Goal: Information Seeking & Learning: Learn about a topic

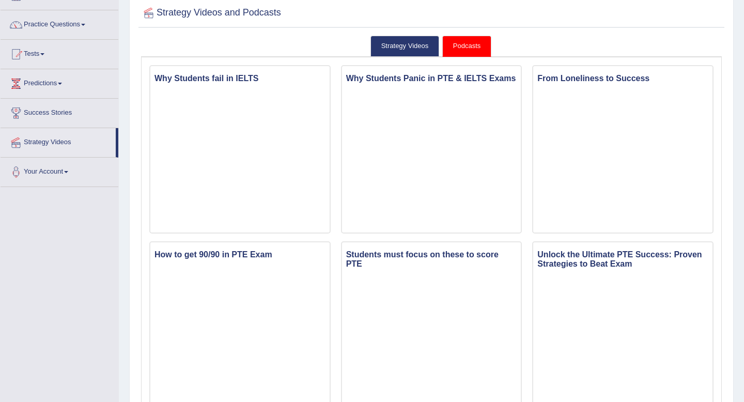
scroll to position [71, 0]
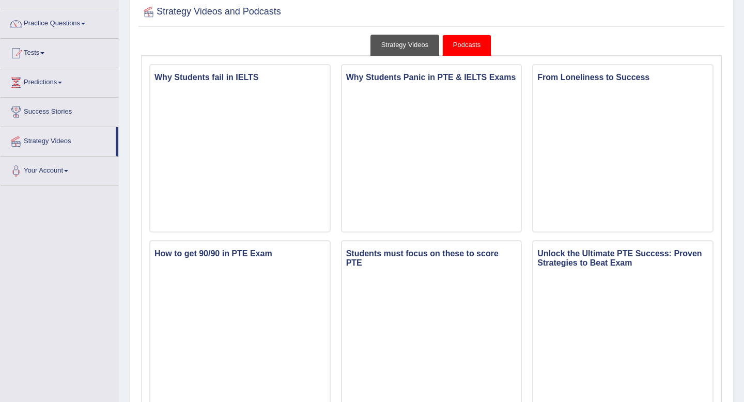
click at [415, 51] on link "Strategy Videos" at bounding box center [405, 45] width 69 height 21
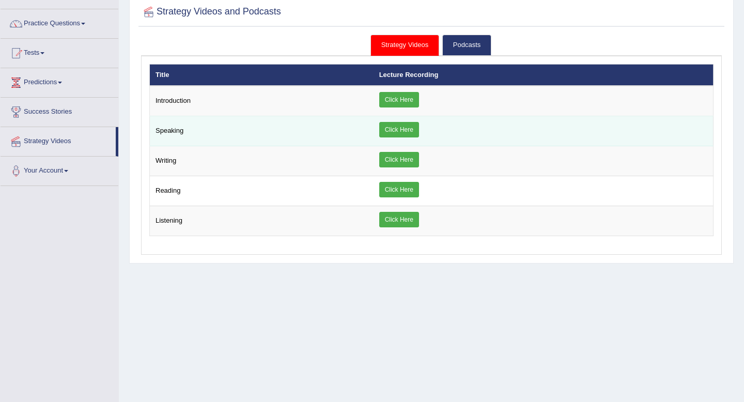
click at [401, 133] on link "Click Here" at bounding box center [399, 130] width 40 height 16
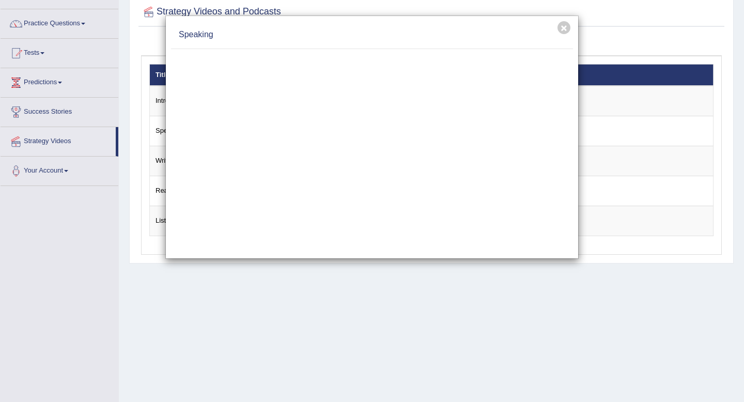
scroll to position [0, 0]
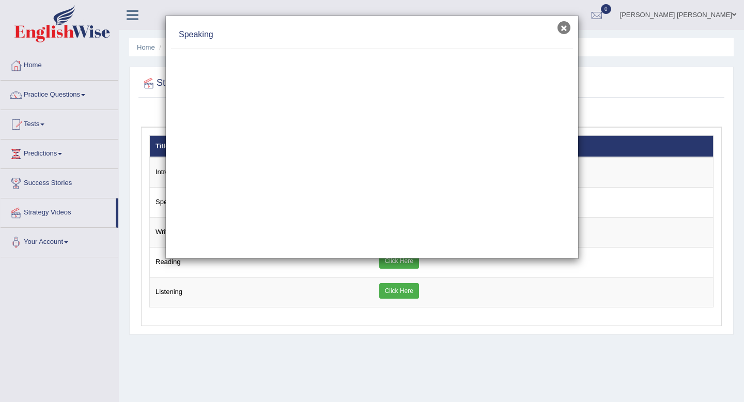
click at [559, 30] on button "×" at bounding box center [564, 27] width 13 height 13
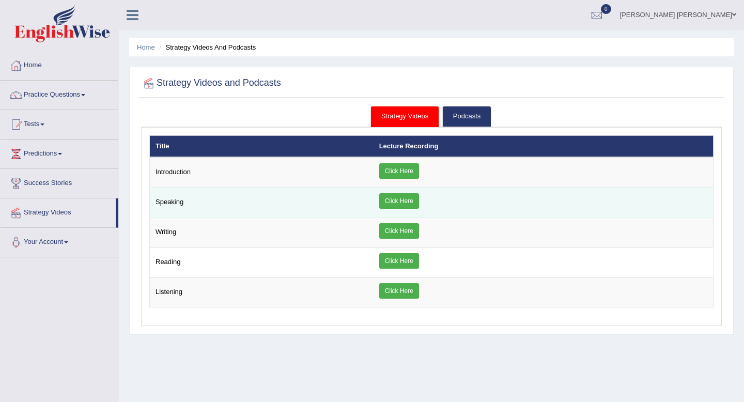
click at [404, 202] on link "Click Here" at bounding box center [399, 201] width 40 height 16
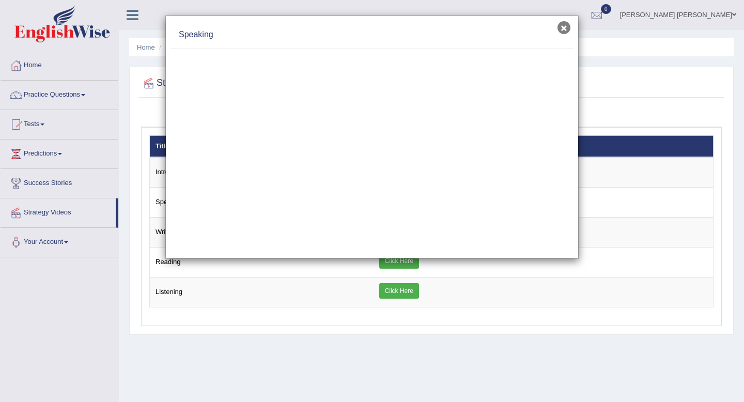
click at [564, 27] on button "×" at bounding box center [564, 27] width 13 height 13
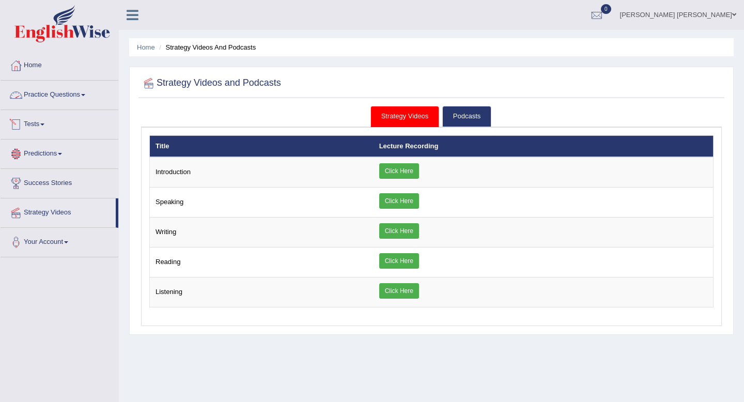
click at [49, 93] on link "Practice Questions" at bounding box center [60, 94] width 118 height 26
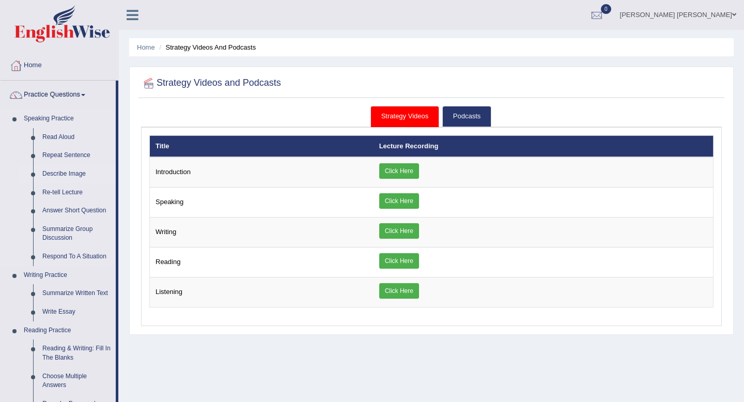
click at [53, 174] on link "Describe Image" at bounding box center [77, 174] width 78 height 19
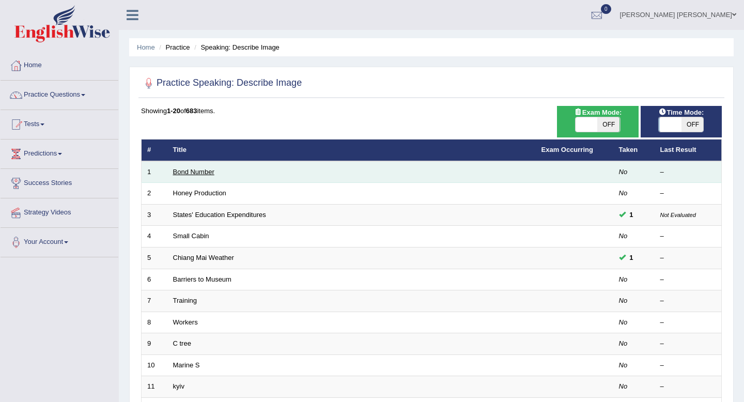
click at [193, 173] on link "Bond Number" at bounding box center [193, 172] width 41 height 8
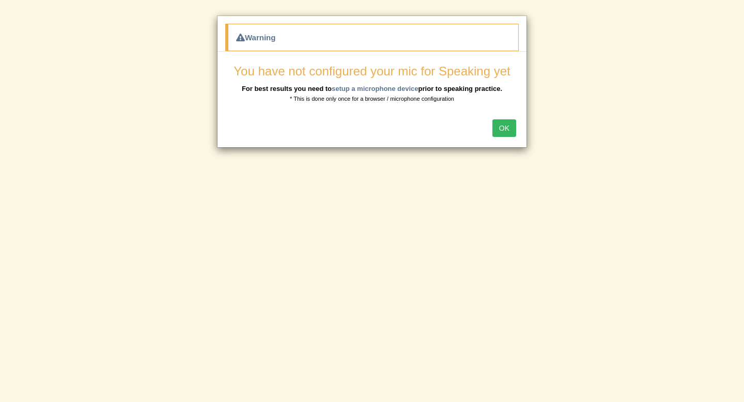
click at [508, 130] on button "OK" at bounding box center [504, 128] width 24 height 18
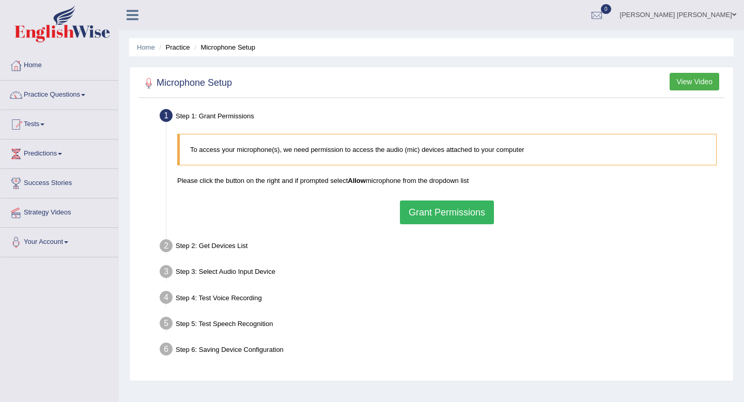
click at [437, 209] on button "Grant Permissions" at bounding box center [447, 213] width 94 height 24
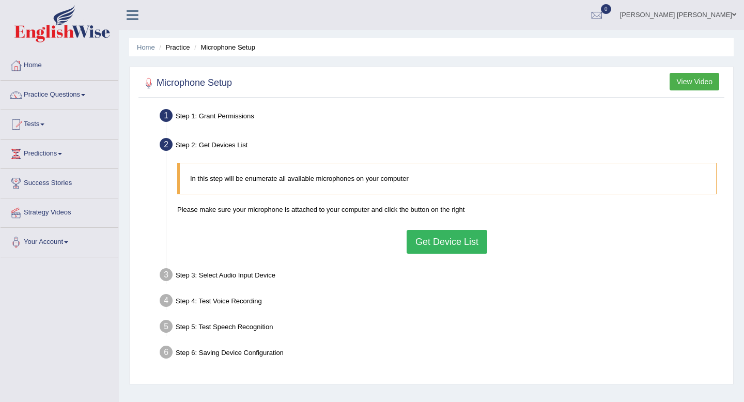
click at [438, 241] on button "Get Device List" at bounding box center [447, 242] width 81 height 24
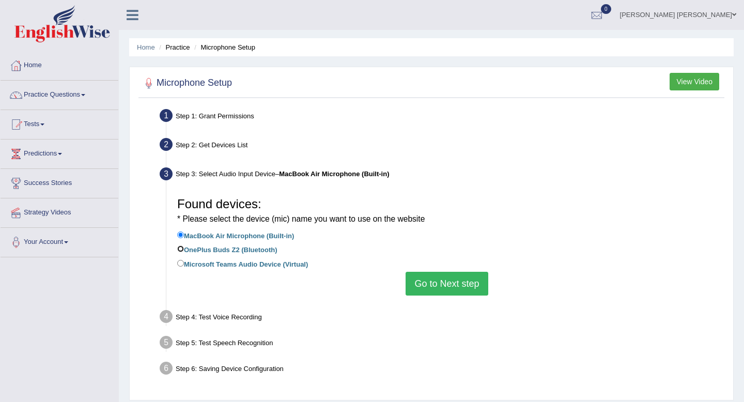
click at [179, 251] on input "OnePlus Buds Z2 (Bluetooth)" at bounding box center [180, 248] width 7 height 7
radio input "true"
click at [453, 279] on button "Go to Next step" at bounding box center [447, 284] width 82 height 24
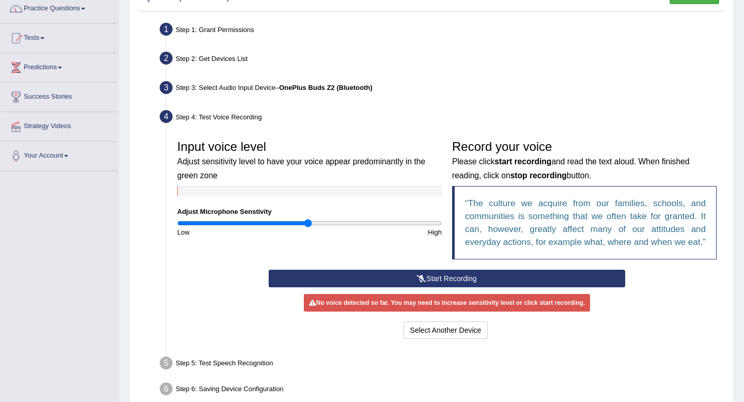
scroll to position [87, 0]
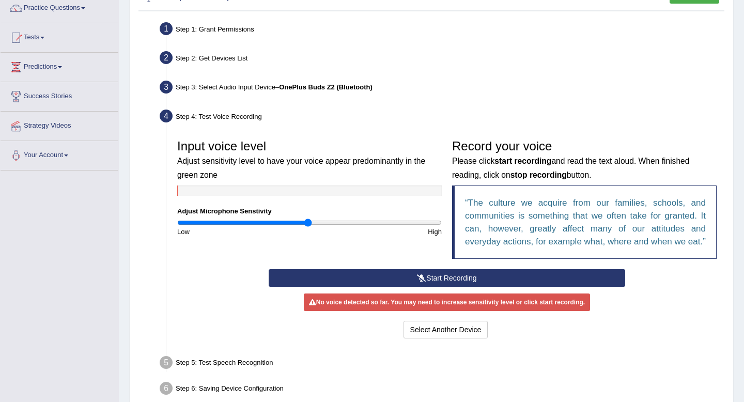
click at [434, 287] on button "Start Recording" at bounding box center [447, 278] width 356 height 18
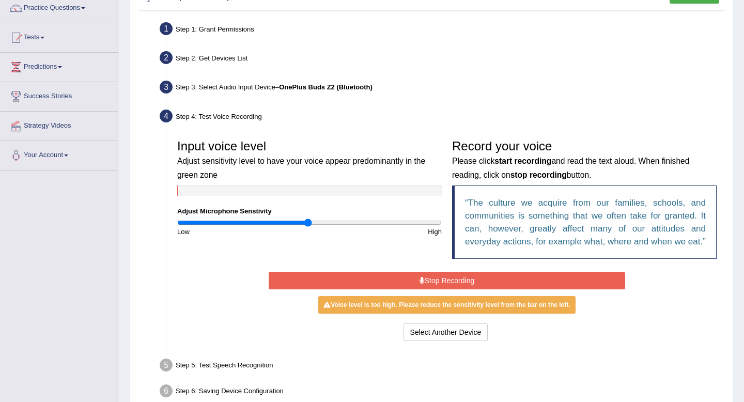
click at [407, 289] on button "Stop Recording" at bounding box center [447, 281] width 356 height 18
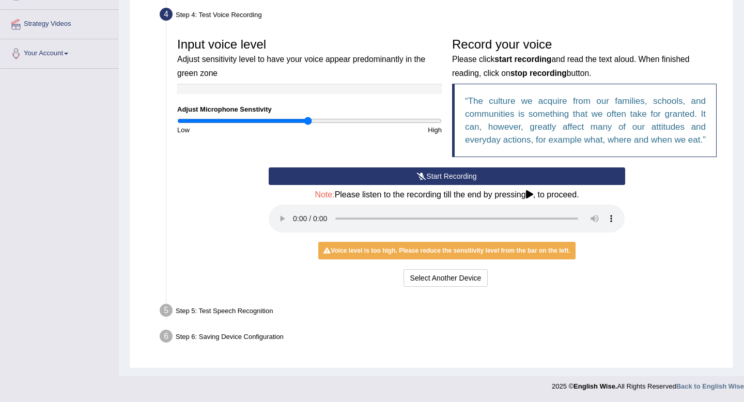
scroll to position [202, 0]
click at [197, 314] on div "Step 5: Test Speech Recognition" at bounding box center [442, 312] width 574 height 23
click at [444, 276] on button "Select Another Device" at bounding box center [446, 278] width 85 height 18
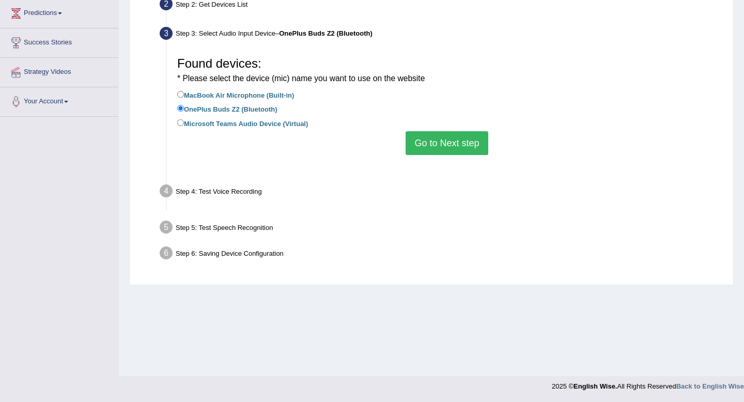
scroll to position [141, 0]
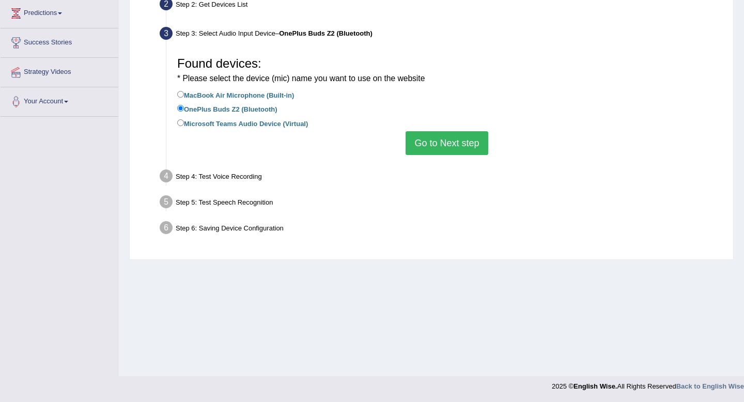
click at [450, 143] on button "Go to Next step" at bounding box center [447, 143] width 82 height 24
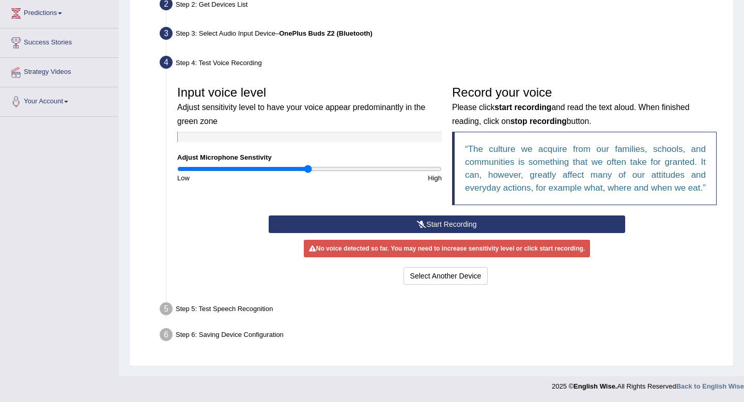
click at [421, 257] on div "No voice detected so far. You may need to increase sensitivity level or click s…" at bounding box center [447, 249] width 286 height 18
click at [440, 233] on button "Start Recording" at bounding box center [447, 224] width 356 height 18
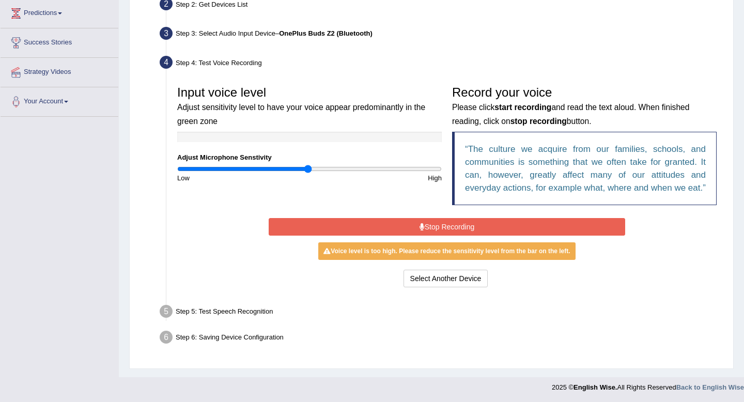
click at [402, 236] on button "Stop Recording" at bounding box center [447, 227] width 356 height 18
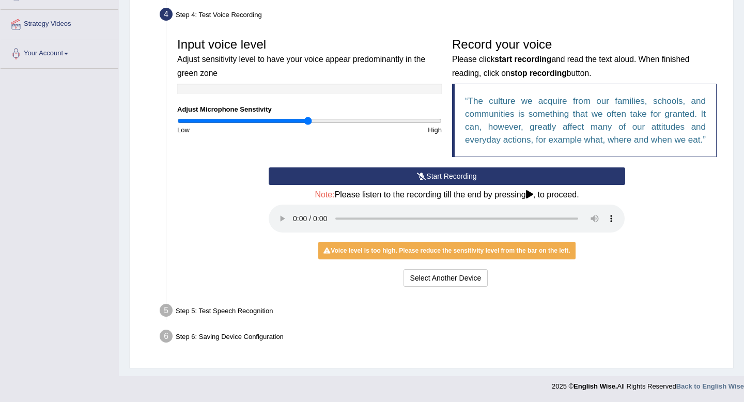
scroll to position [199, 0]
click at [418, 255] on div "Voice level is too high. Please reduce the sensitivity level from the bar on th…" at bounding box center [446, 251] width 257 height 18
click at [289, 117] on input "range" at bounding box center [309, 121] width 265 height 8
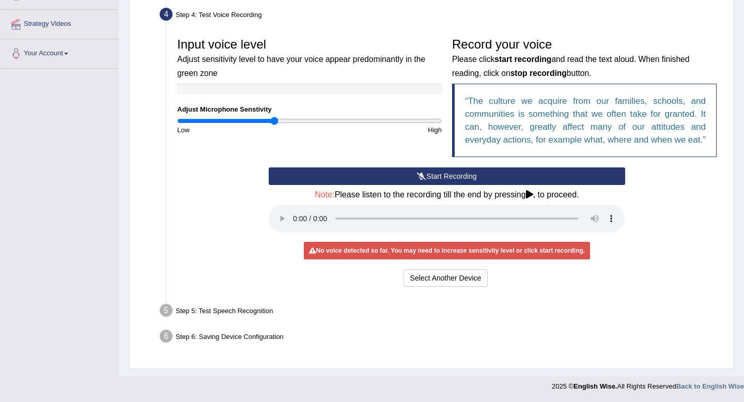
click at [275, 117] on input "range" at bounding box center [309, 121] width 265 height 8
click at [451, 281] on button "Select Another Device" at bounding box center [446, 278] width 85 height 18
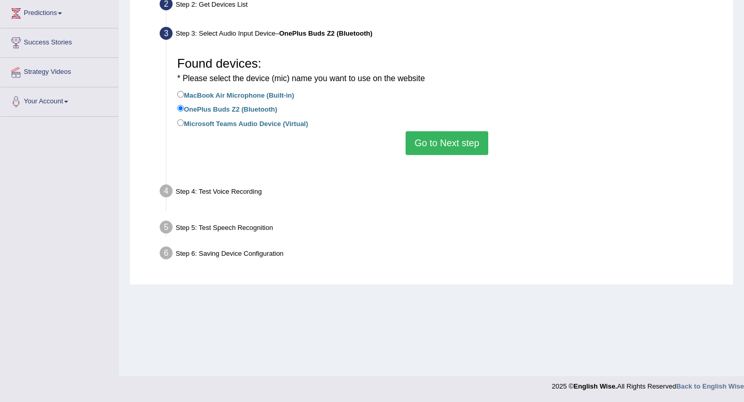
scroll to position [141, 0]
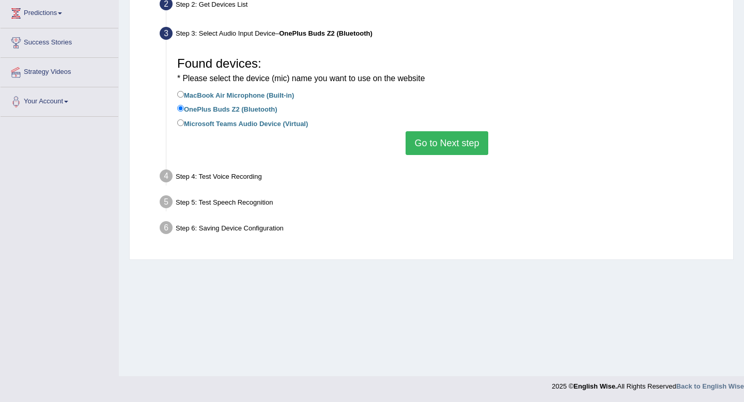
click at [452, 141] on button "Go to Next step" at bounding box center [447, 143] width 82 height 24
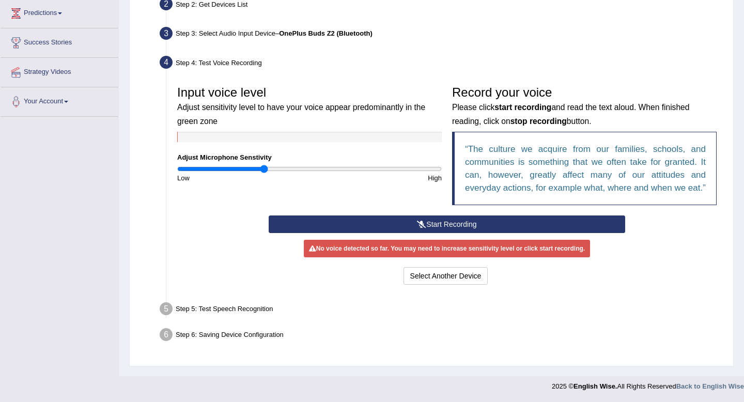
type input "0.66"
click at [265, 167] on input "range" at bounding box center [309, 169] width 265 height 8
click at [372, 174] on div "High" at bounding box center [378, 178] width 137 height 10
click at [371, 160] on div "Input voice level Adjust sensitivity level to have your voice appear predominan…" at bounding box center [309, 132] width 275 height 102
click at [460, 233] on button "Start Recording" at bounding box center [447, 224] width 356 height 18
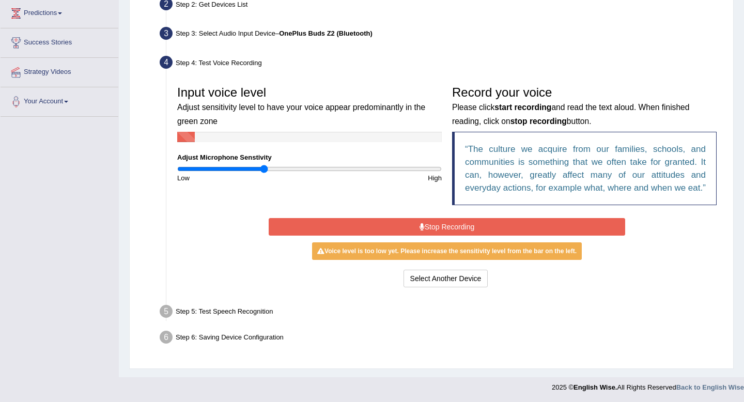
click at [404, 236] on button "Stop Recording" at bounding box center [447, 227] width 356 height 18
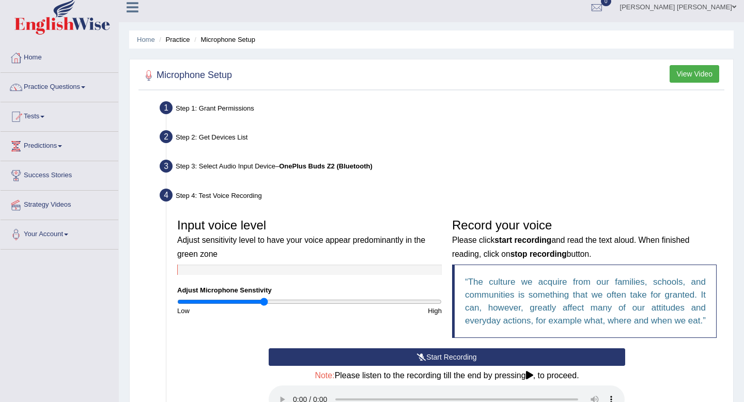
scroll to position [0, 0]
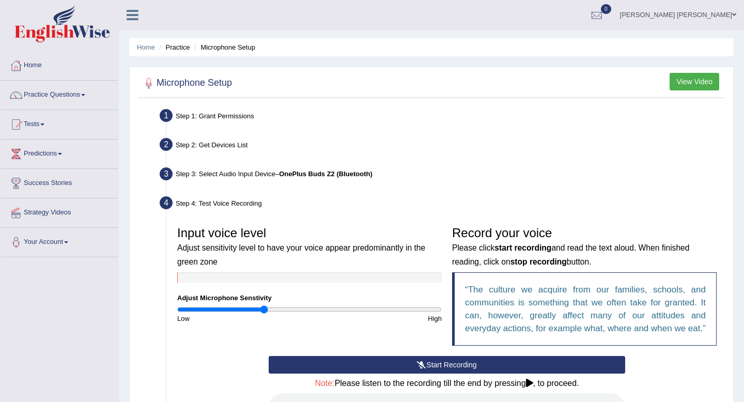
click at [684, 86] on button "View Video" at bounding box center [695, 82] width 50 height 18
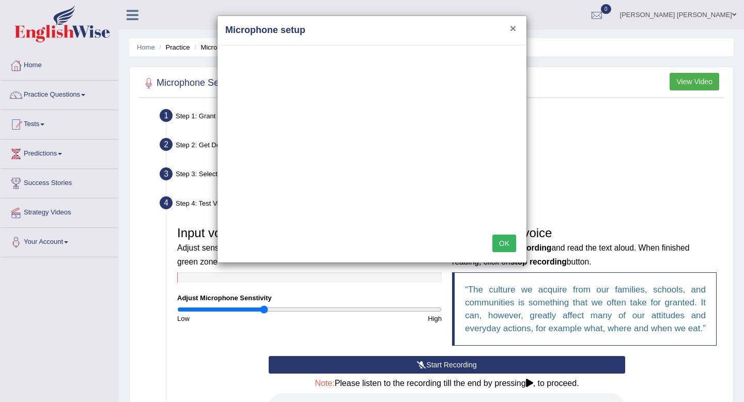
click at [511, 31] on button "×" at bounding box center [513, 28] width 6 height 11
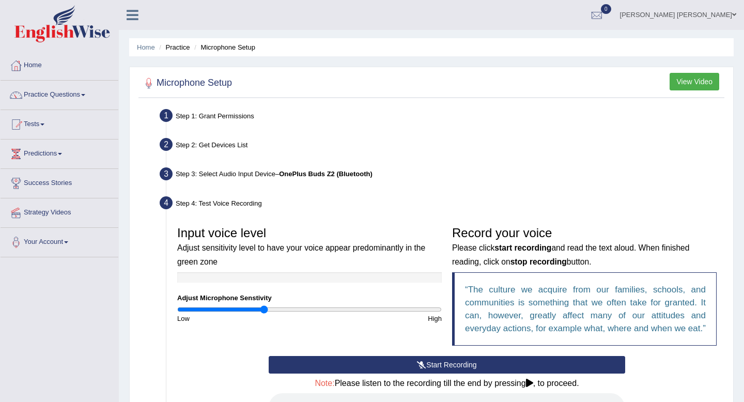
click at [184, 51] on li "Practice" at bounding box center [173, 47] width 33 height 10
click at [182, 47] on li "Practice" at bounding box center [173, 47] width 33 height 10
click at [61, 90] on link "Practice Questions" at bounding box center [60, 94] width 118 height 26
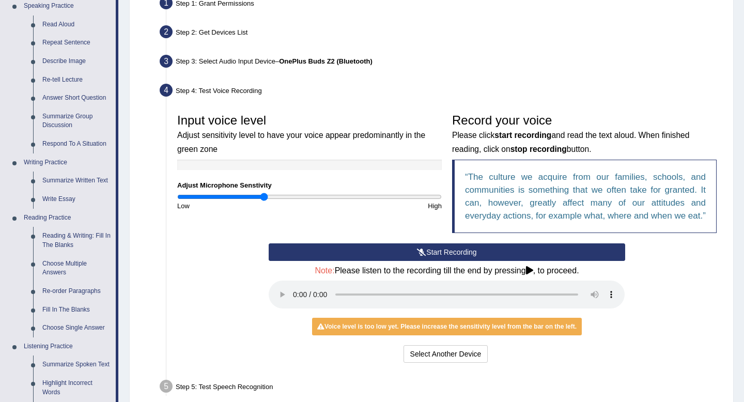
scroll to position [119, 0]
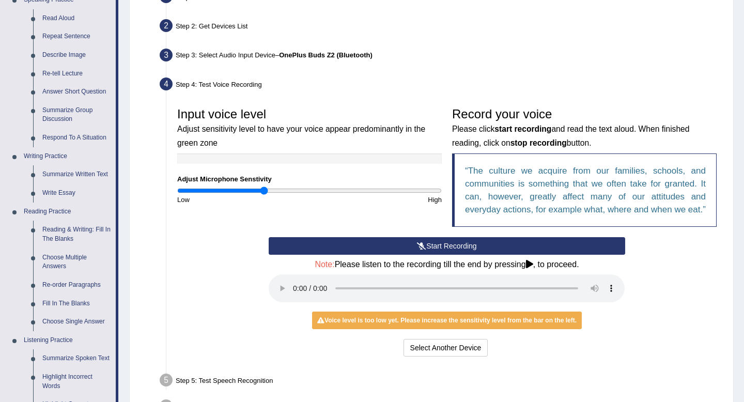
click at [430, 252] on button "Start Recording" at bounding box center [447, 246] width 356 height 18
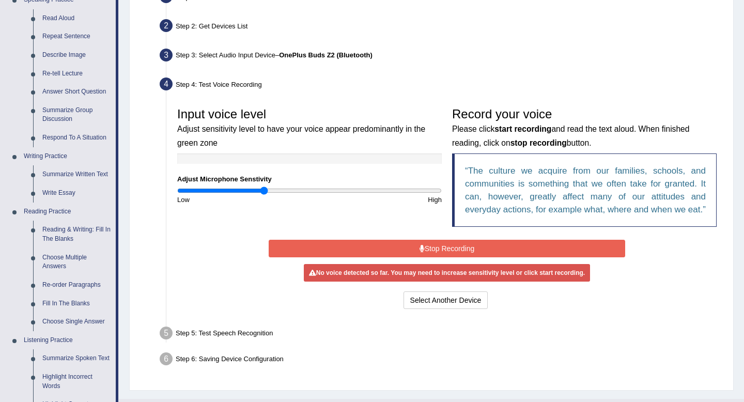
click at [452, 257] on button "Stop Recording" at bounding box center [447, 249] width 356 height 18
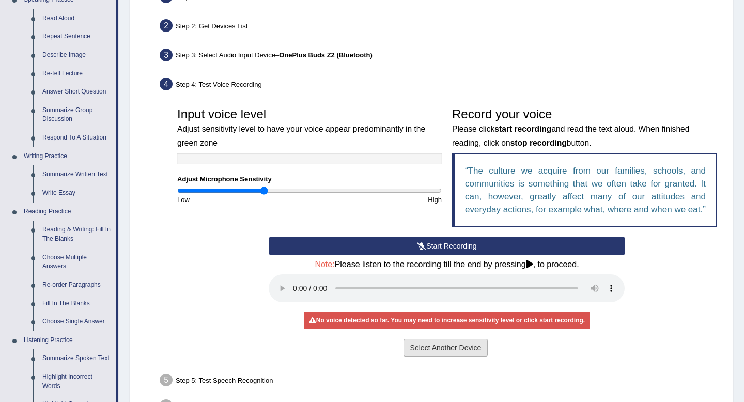
click at [447, 357] on button "Select Another Device" at bounding box center [446, 348] width 85 height 18
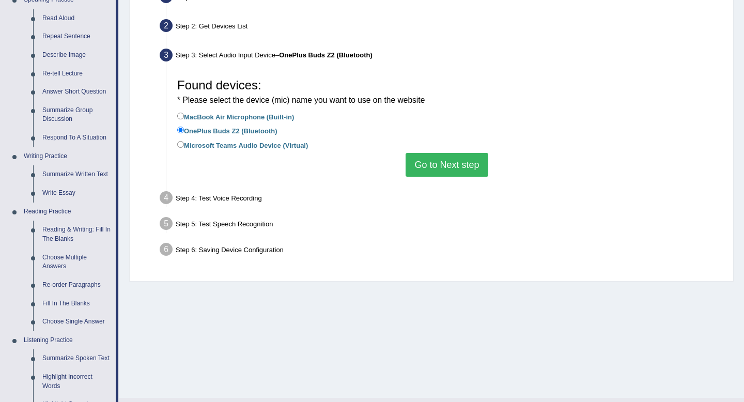
click at [185, 149] on label "Microsoft Teams Audio Device (Virtual)" at bounding box center [242, 144] width 131 height 11
click at [184, 148] on input "Microsoft Teams Audio Device (Virtual)" at bounding box center [180, 144] width 7 height 7
radio input "true"
click at [179, 121] on label "MacBook Air Microphone (Built-in)" at bounding box center [235, 116] width 117 height 11
click at [179, 119] on input "MacBook Air Microphone (Built-in)" at bounding box center [180, 116] width 7 height 7
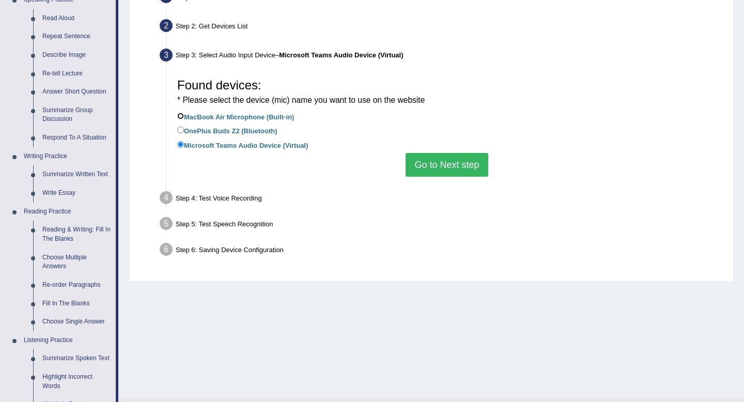
radio input "true"
click at [418, 173] on button "Go to Next step" at bounding box center [447, 165] width 82 height 24
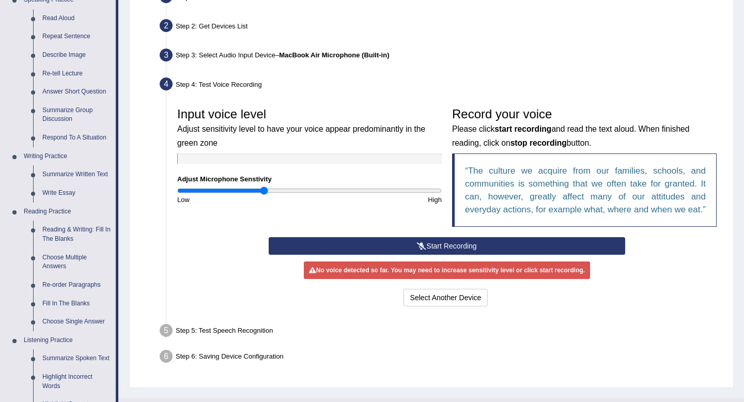
click at [413, 255] on button "Start Recording" at bounding box center [447, 246] width 356 height 18
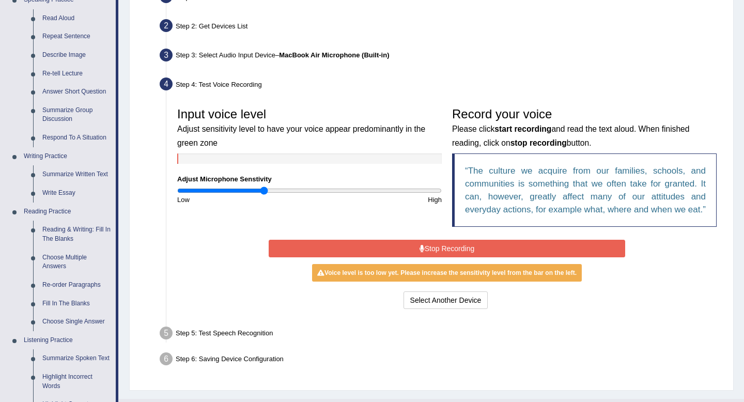
click at [430, 257] on button "Stop Recording" at bounding box center [447, 249] width 356 height 18
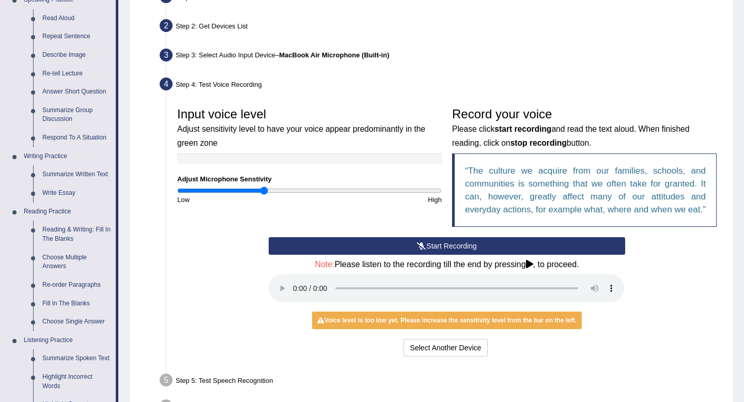
click at [270, 269] on h4 "Note: Please listen to the recording till the end by pressing , to proceed." at bounding box center [447, 264] width 356 height 9
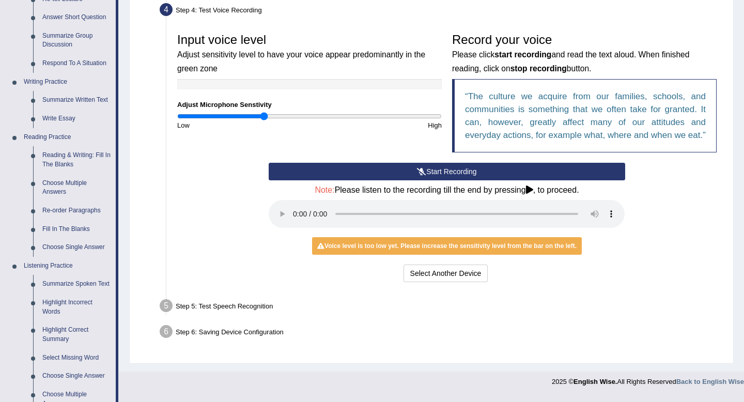
scroll to position [194, 0]
click at [200, 318] on div "Step 5: Test Speech Recognition" at bounding box center [442, 307] width 574 height 23
click at [221, 318] on div "Step 5: Test Speech Recognition" at bounding box center [442, 307] width 574 height 23
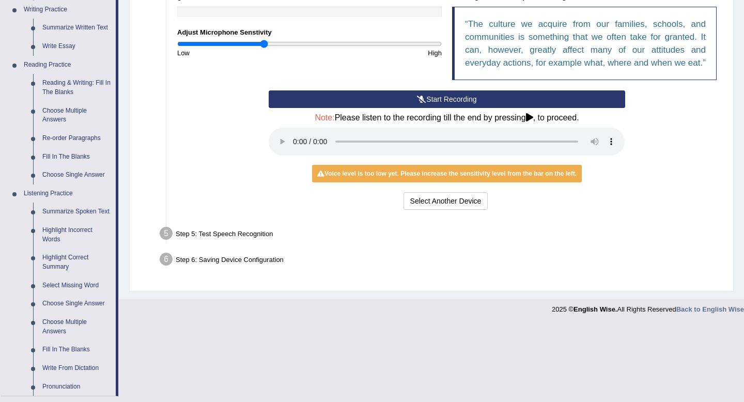
scroll to position [260, 0]
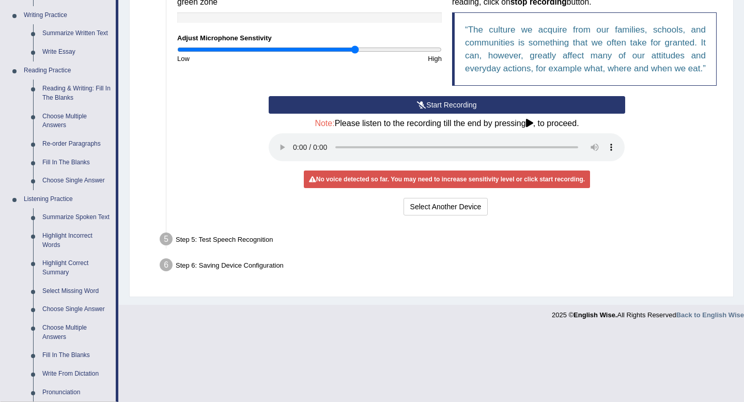
drag, startPoint x: 265, startPoint y: 49, endPoint x: 354, endPoint y: 51, distance: 88.9
type input "1.36"
click at [354, 51] on input "range" at bounding box center [309, 49] width 265 height 8
click at [459, 215] on button "Select Another Device" at bounding box center [446, 207] width 85 height 18
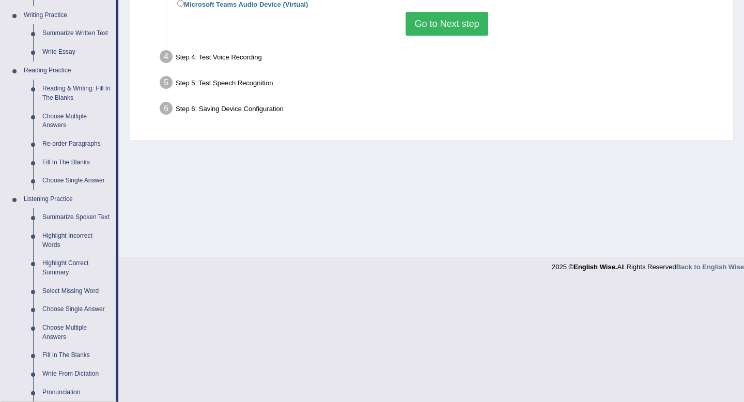
click at [455, 34] on button "Go to Next step" at bounding box center [447, 24] width 82 height 24
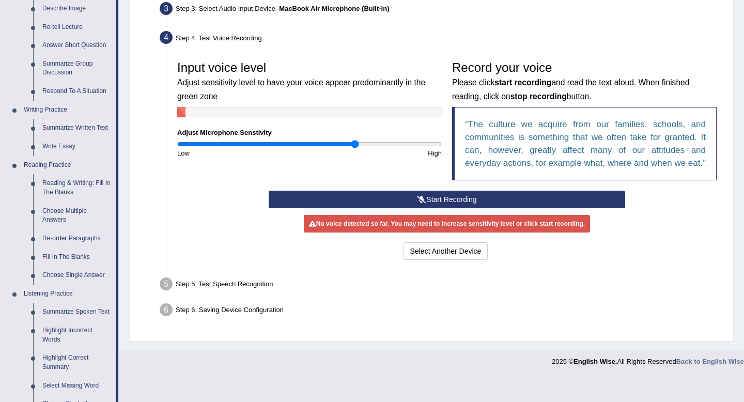
scroll to position [162, 0]
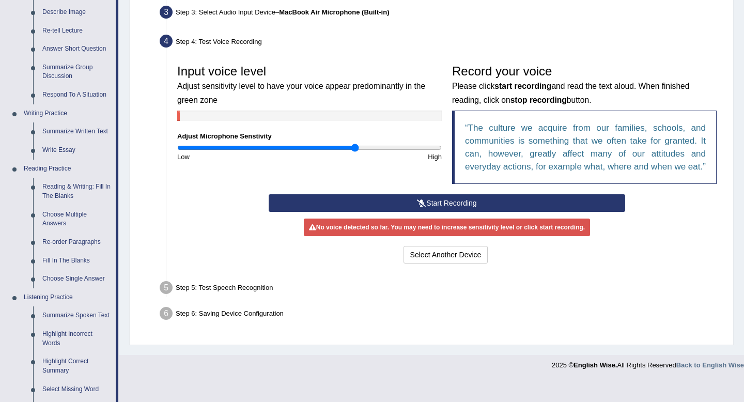
click at [430, 212] on button "Start Recording" at bounding box center [447, 203] width 356 height 18
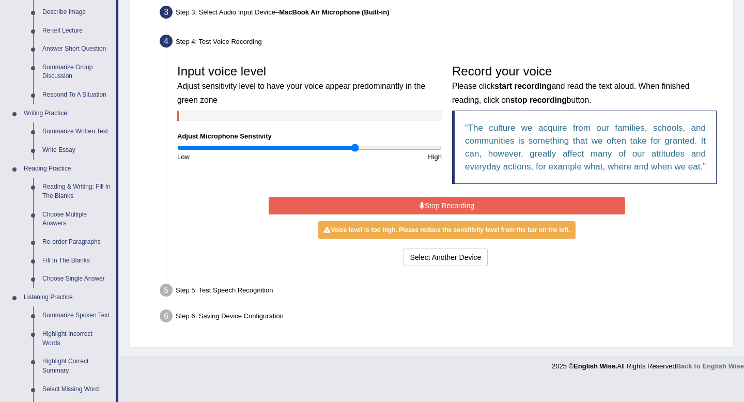
click at [446, 214] on button "Stop Recording" at bounding box center [447, 206] width 356 height 18
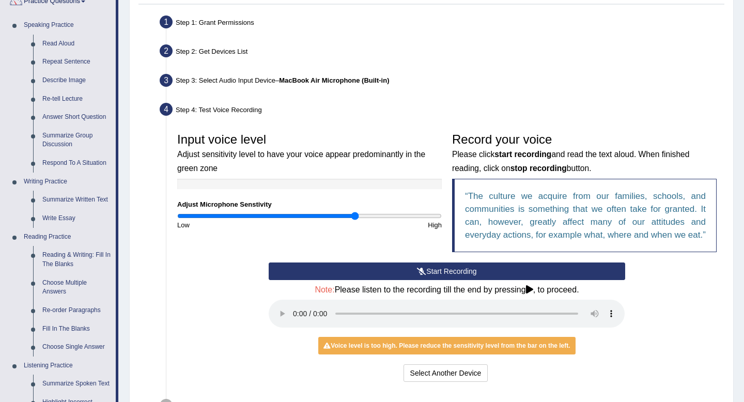
scroll to position [93, 0]
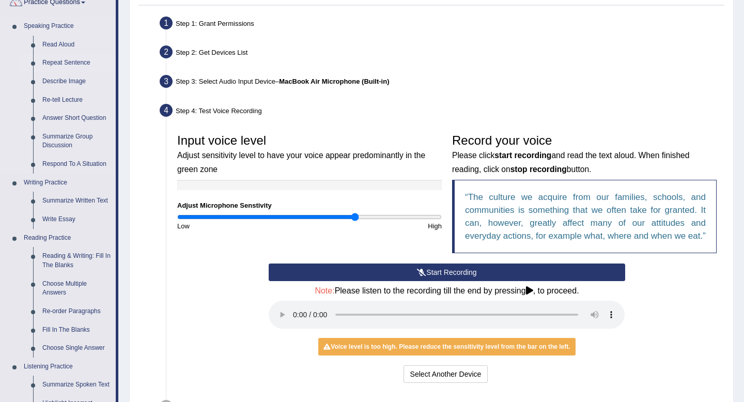
click at [54, 64] on link "Repeat Sentence" at bounding box center [77, 63] width 78 height 19
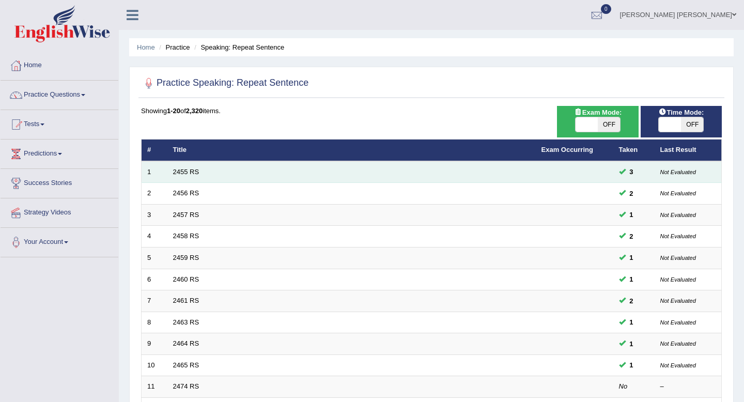
click at [169, 175] on td "2455 RS" at bounding box center [351, 172] width 368 height 22
click at [181, 175] on link "2455 RS" at bounding box center [186, 172] width 26 height 8
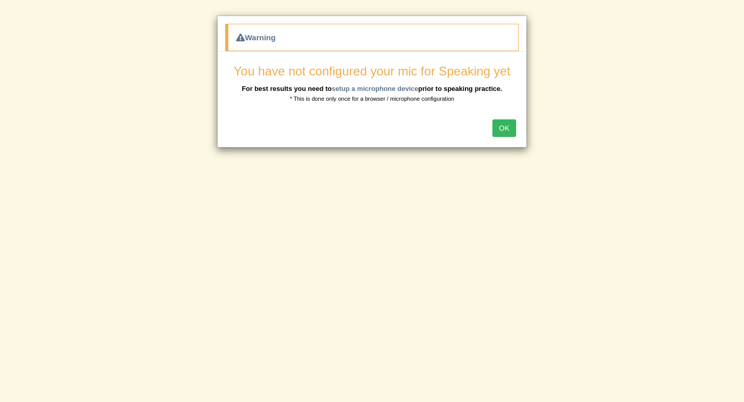
click at [508, 128] on button "OK" at bounding box center [504, 128] width 24 height 18
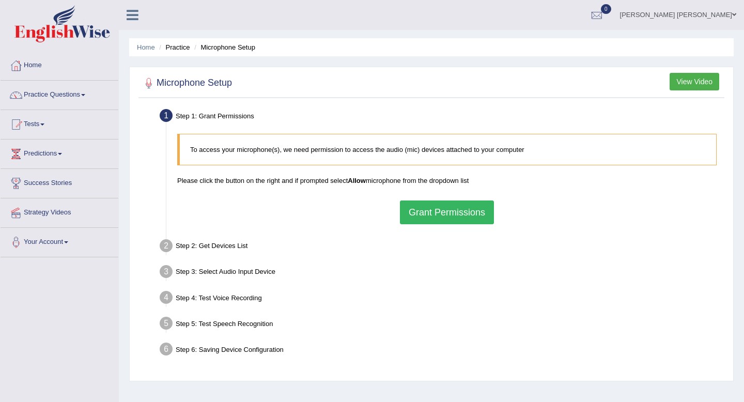
click at [448, 219] on button "Grant Permissions" at bounding box center [447, 213] width 94 height 24
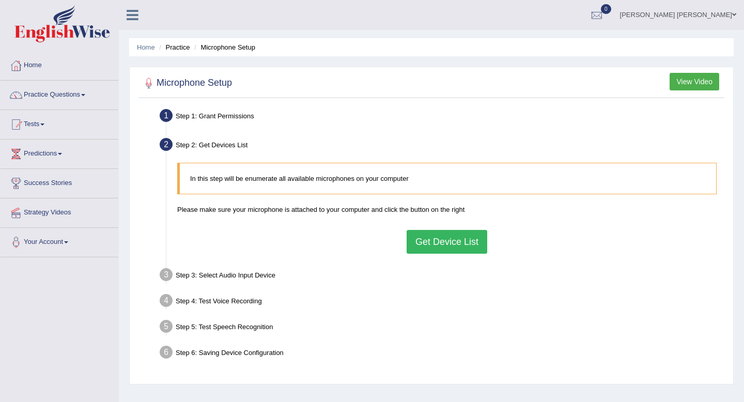
click at [444, 238] on button "Get Device List" at bounding box center [447, 242] width 81 height 24
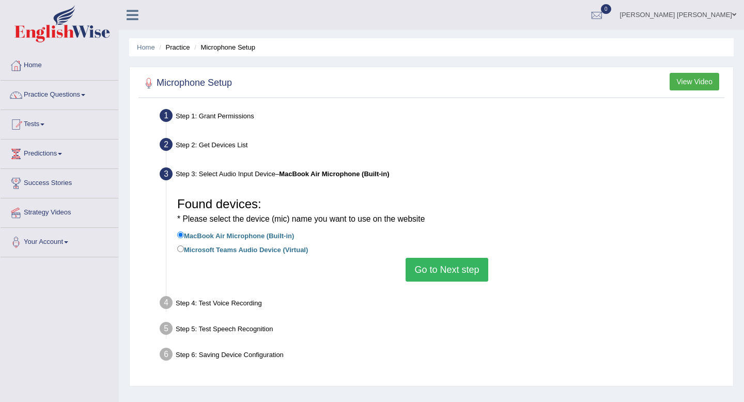
click at [427, 266] on button "Go to Next step" at bounding box center [447, 270] width 82 height 24
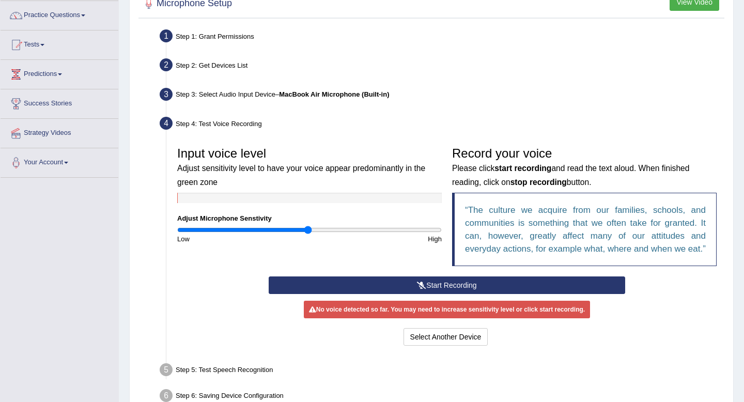
scroll to position [81, 0]
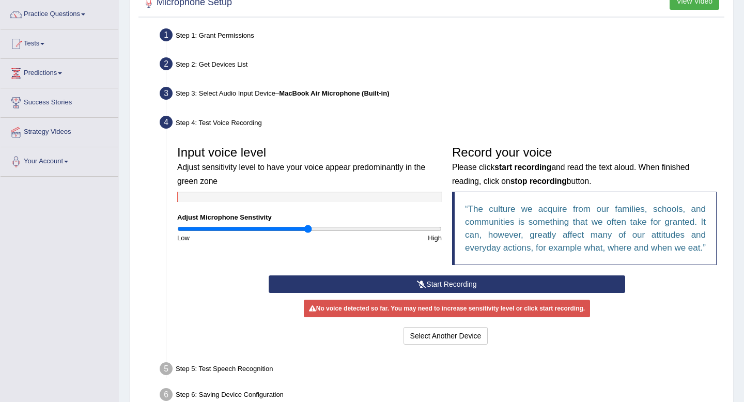
click at [437, 293] on button "Start Recording" at bounding box center [447, 284] width 356 height 18
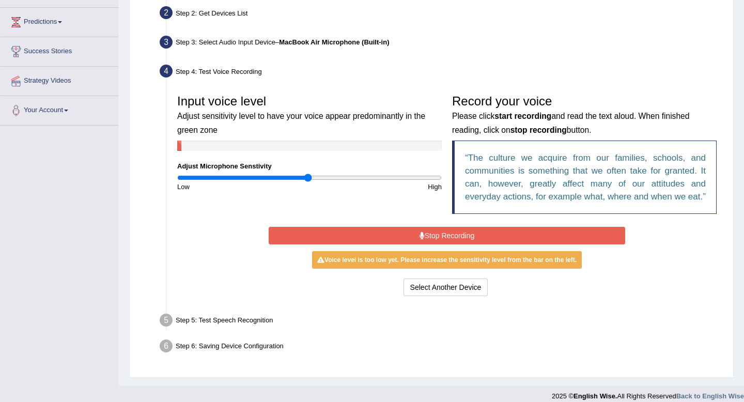
scroll to position [133, 0]
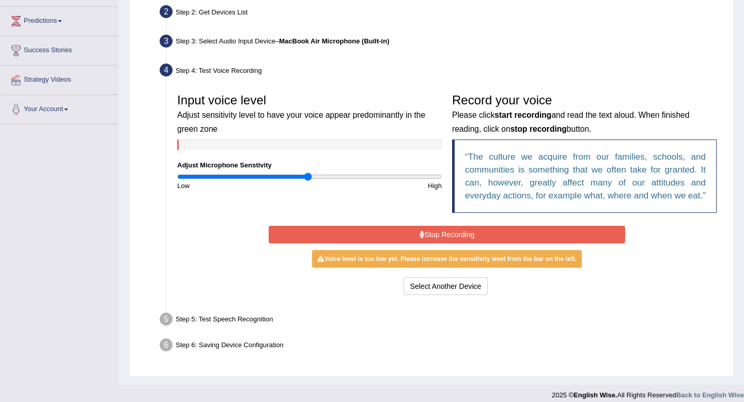
click at [446, 243] on button "Stop Recording" at bounding box center [447, 235] width 356 height 18
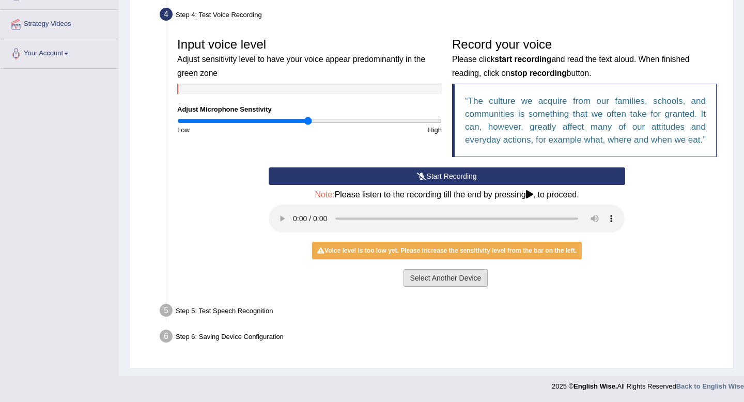
click at [439, 287] on button "Select Another Device" at bounding box center [446, 278] width 85 height 18
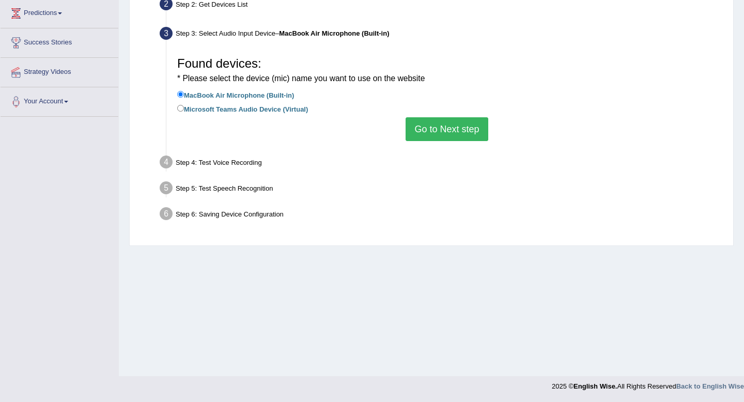
click at [450, 139] on button "Go to Next step" at bounding box center [447, 129] width 82 height 24
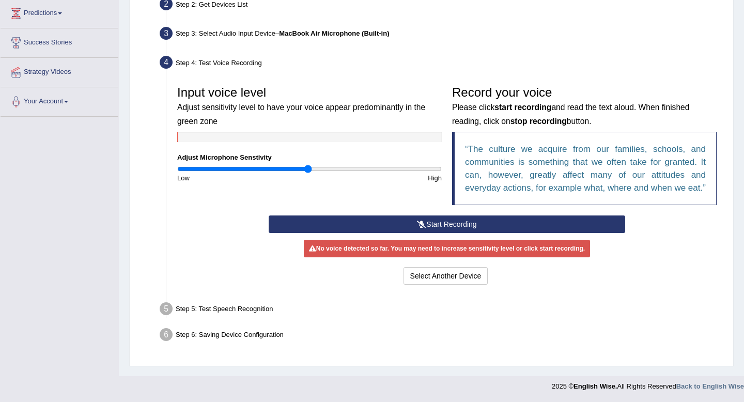
scroll to position [151, 0]
click at [421, 253] on div "No voice detected so far. You may need to increase sensitivity level or click s…" at bounding box center [447, 249] width 286 height 18
drag, startPoint x: 310, startPoint y: 159, endPoint x: 407, endPoint y: 162, distance: 97.2
click at [407, 165] on input "range" at bounding box center [309, 169] width 265 height 8
click at [442, 223] on button "Start Recording" at bounding box center [447, 224] width 356 height 18
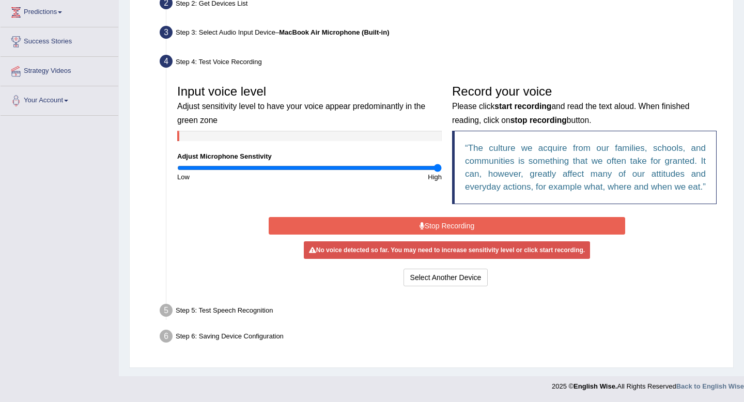
drag, startPoint x: 405, startPoint y: 157, endPoint x: 447, endPoint y: 155, distance: 41.9
click at [442, 164] on input "range" at bounding box center [309, 168] width 265 height 8
click at [447, 281] on button "Select Another Device" at bounding box center [446, 278] width 85 height 18
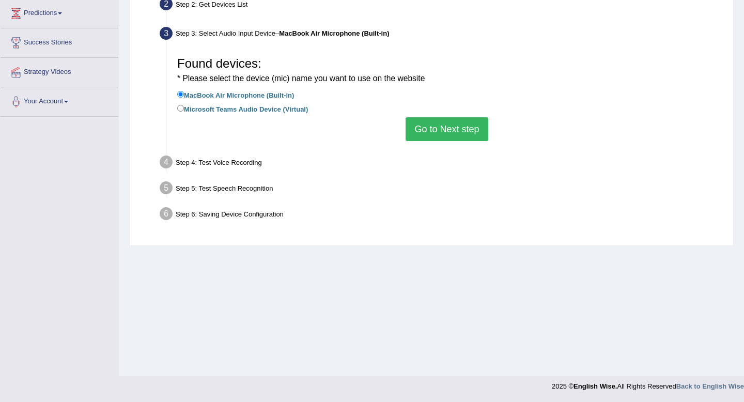
click at [445, 129] on button "Go to Next step" at bounding box center [447, 129] width 82 height 24
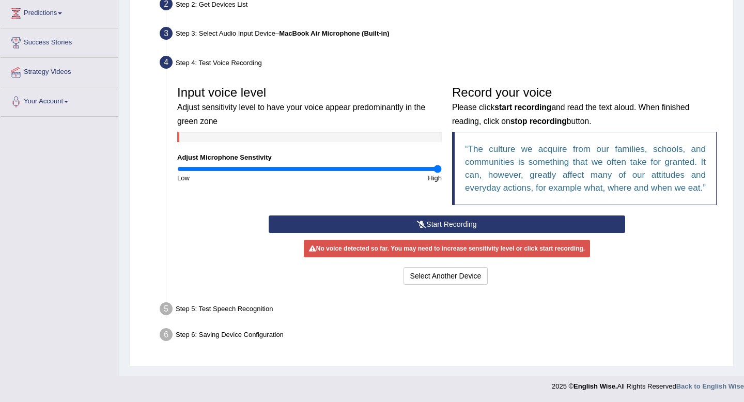
click at [448, 233] on button "Start Recording" at bounding box center [447, 224] width 356 height 18
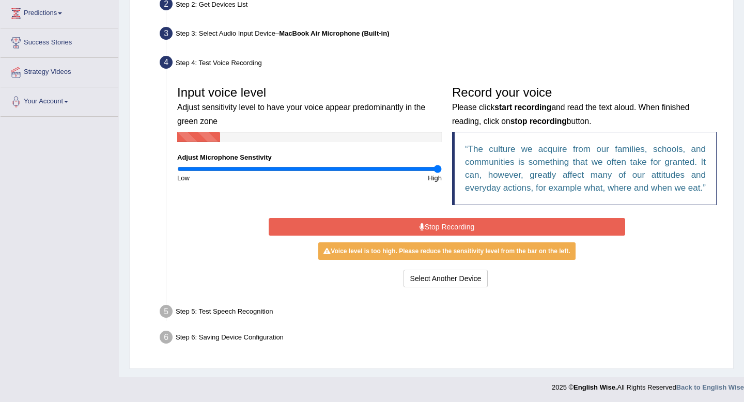
scroll to position [154, 0]
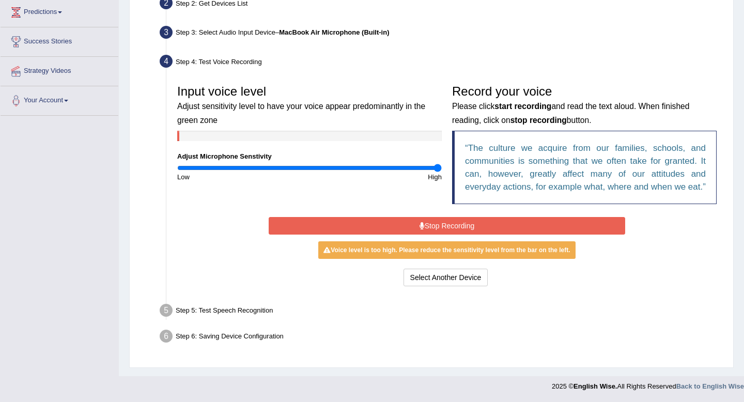
click at [455, 225] on button "Stop Recording" at bounding box center [447, 226] width 356 height 18
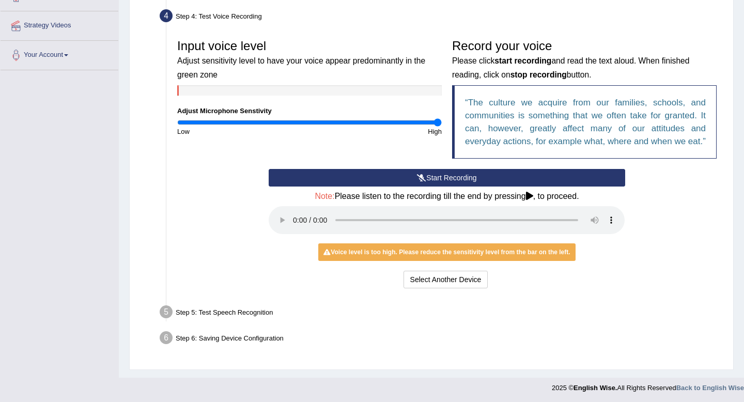
scroll to position [180, 0]
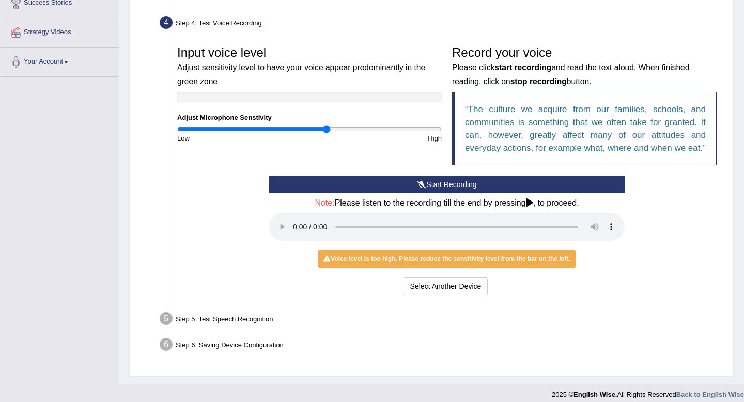
type input "1.14"
click at [327, 130] on input "range" at bounding box center [309, 129] width 265 height 8
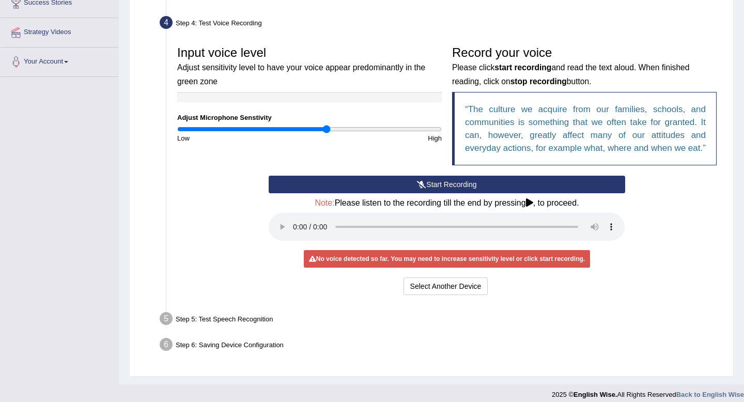
click at [417, 193] on button "Start Recording" at bounding box center [447, 185] width 356 height 18
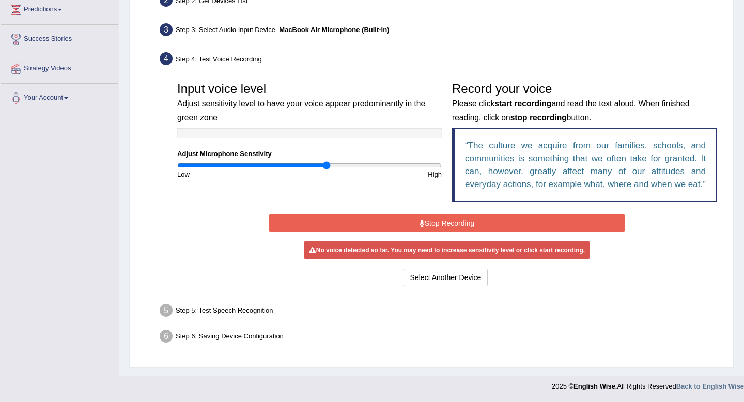
scroll to position [154, 0]
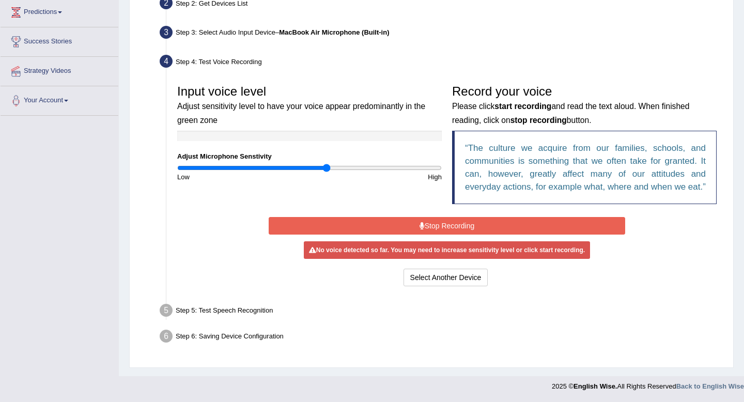
click at [417, 201] on div "Input voice level Adjust sensitivity level to have your voice appear predominan…" at bounding box center [447, 147] width 550 height 135
click at [420, 226] on icon at bounding box center [422, 225] width 5 height 7
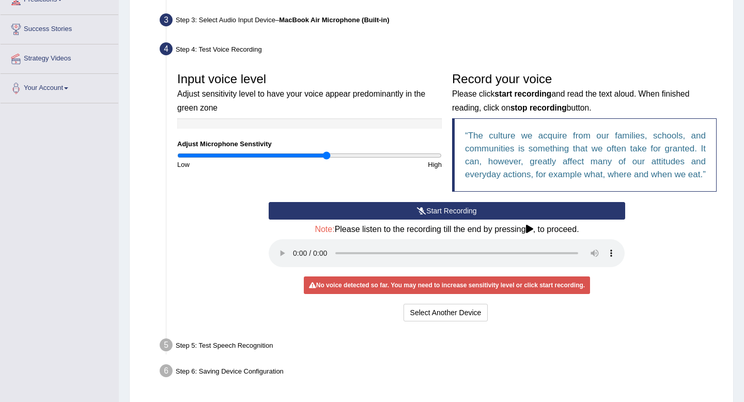
click at [420, 214] on icon at bounding box center [421, 210] width 9 height 7
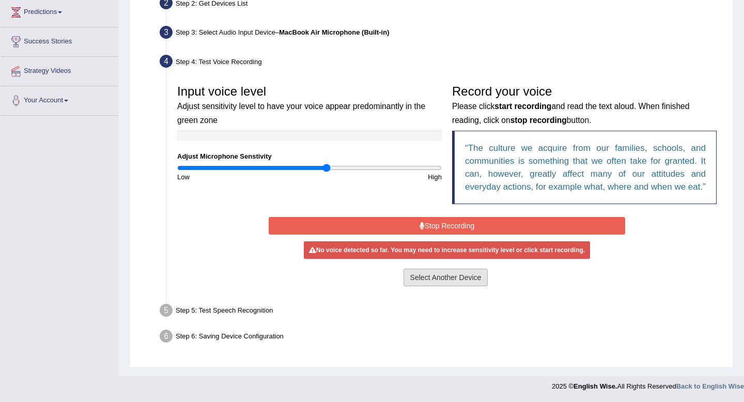
click at [456, 276] on button "Select Another Device" at bounding box center [446, 278] width 85 height 18
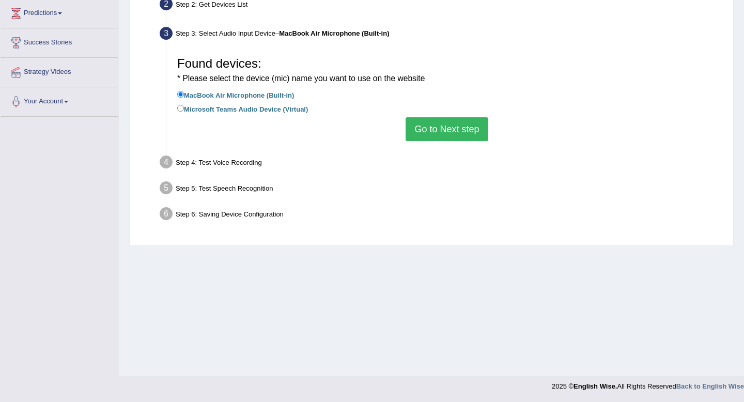
click at [442, 122] on button "Go to Next step" at bounding box center [447, 129] width 82 height 24
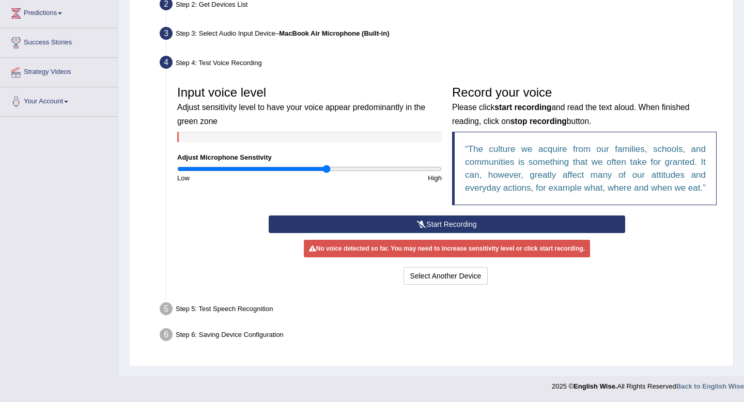
click at [423, 228] on icon at bounding box center [421, 224] width 9 height 7
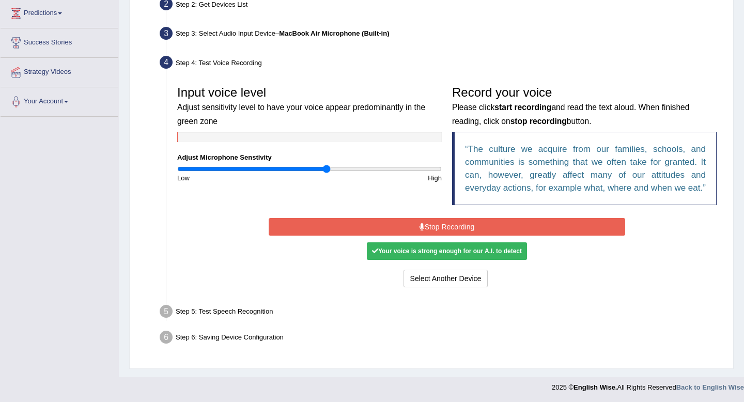
click at [486, 234] on button "Stop Recording" at bounding box center [447, 227] width 356 height 18
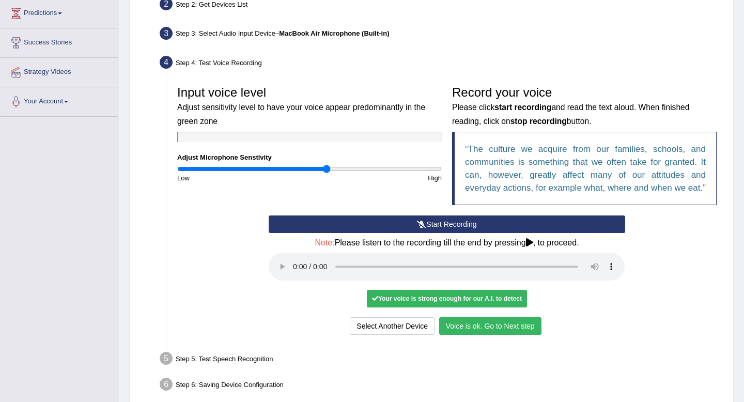
click at [498, 335] on button "Voice is ok. Go to Next step" at bounding box center [490, 326] width 102 height 18
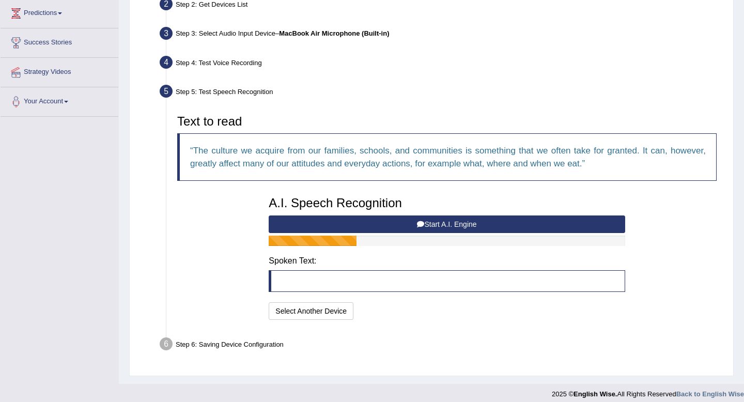
click at [443, 227] on button "Start A.I. Engine" at bounding box center [447, 224] width 356 height 18
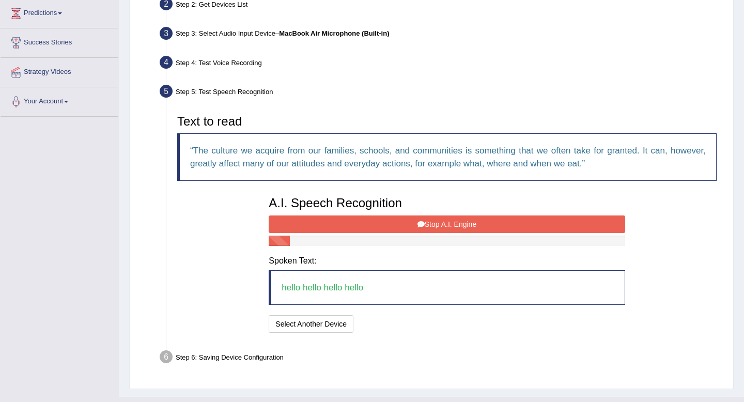
click at [457, 228] on button "Stop A.I. Engine" at bounding box center [447, 224] width 356 height 18
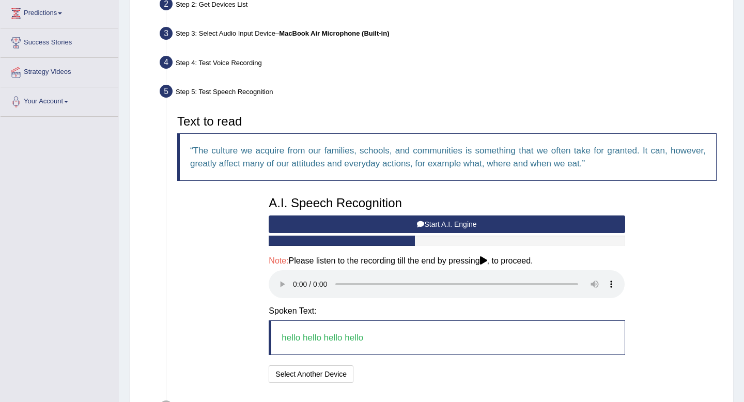
click at [457, 228] on button "Start A.I. Engine" at bounding box center [447, 224] width 356 height 18
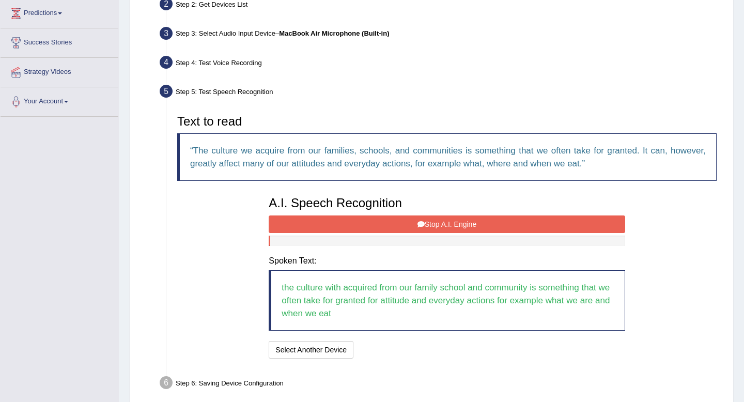
scroll to position [187, 0]
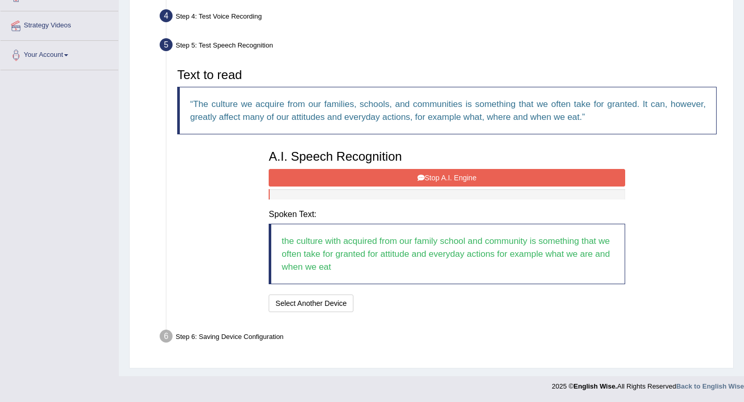
click at [452, 180] on button "Stop A.I. Engine" at bounding box center [447, 178] width 356 height 18
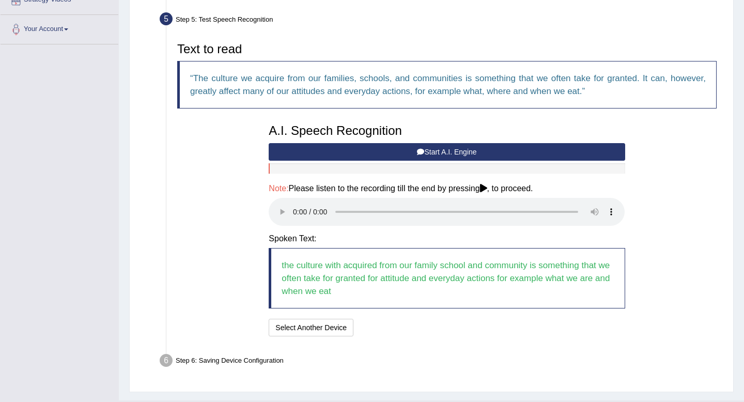
scroll to position [215, 0]
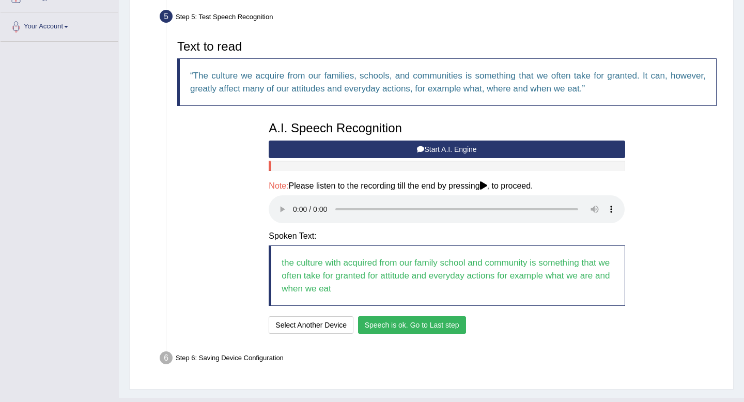
click at [393, 322] on button "Speech is ok. Go to Last step" at bounding box center [412, 325] width 108 height 18
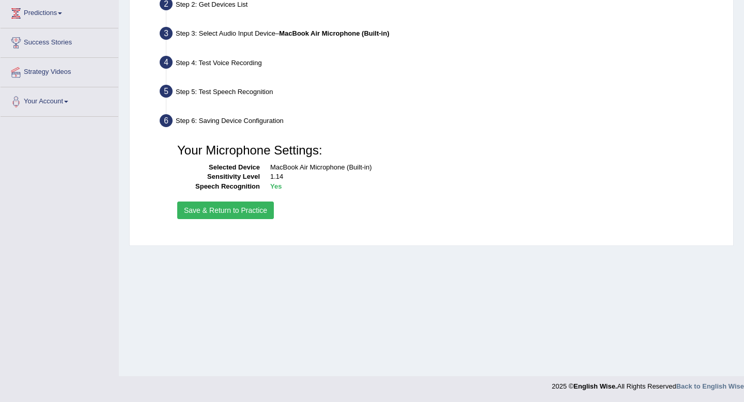
click at [211, 206] on button "Save & Return to Practice" at bounding box center [225, 211] width 97 height 18
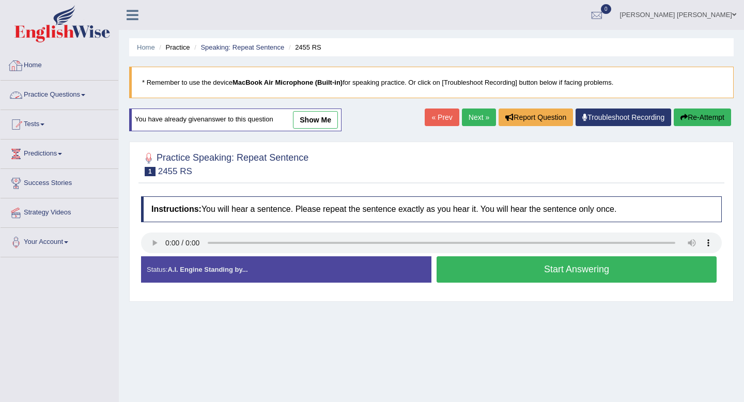
click at [40, 97] on link "Practice Questions" at bounding box center [60, 94] width 118 height 26
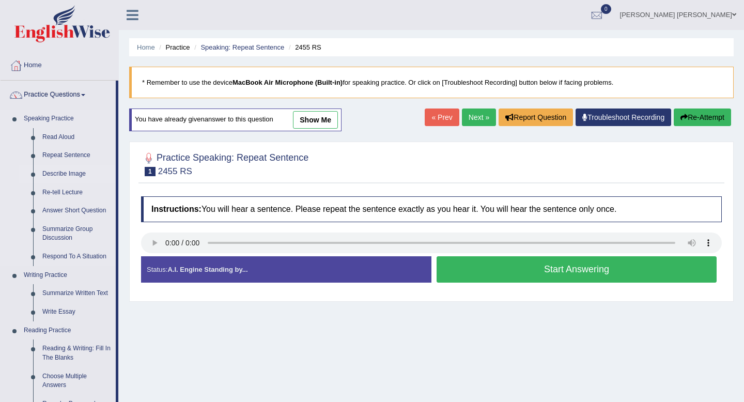
click at [60, 176] on link "Describe Image" at bounding box center [77, 174] width 78 height 19
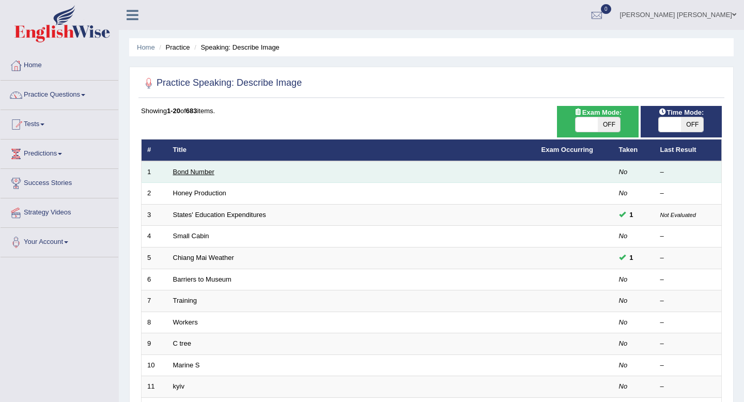
click at [208, 172] on link "Bond Number" at bounding box center [193, 172] width 41 height 8
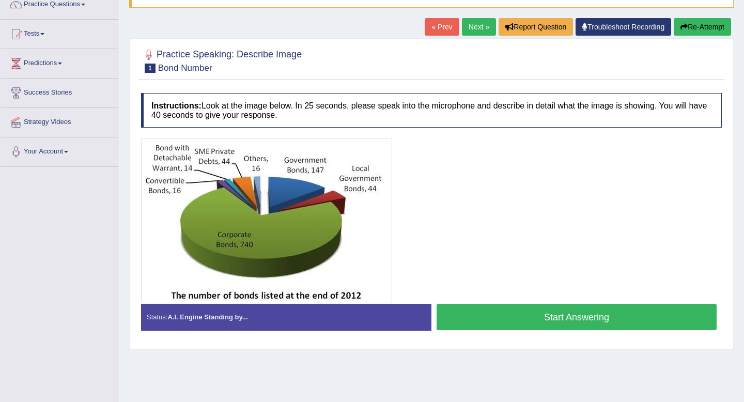
scroll to position [91, 0]
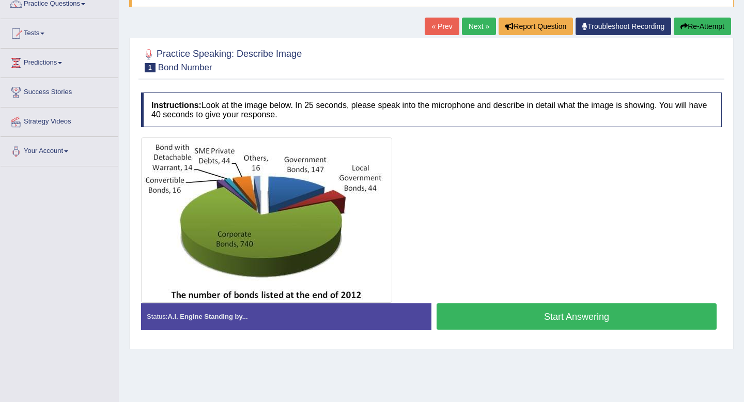
click at [419, 280] on div at bounding box center [431, 219] width 581 height 165
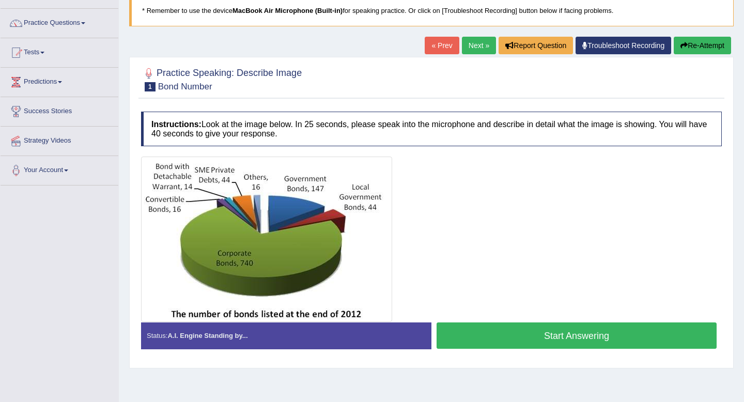
scroll to position [0, 0]
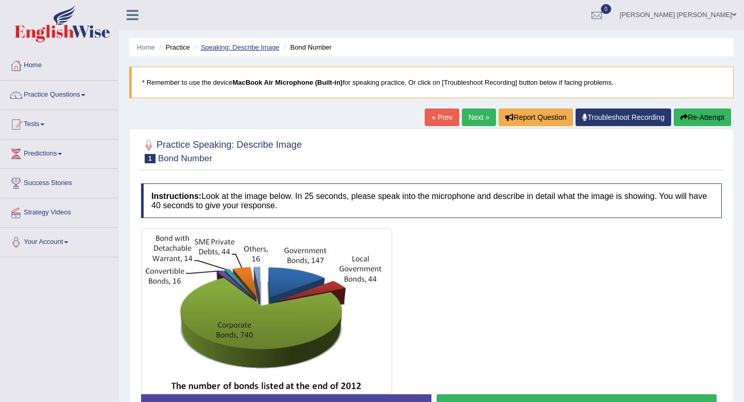
click at [231, 47] on link "Speaking: Describe Image" at bounding box center [240, 47] width 79 height 8
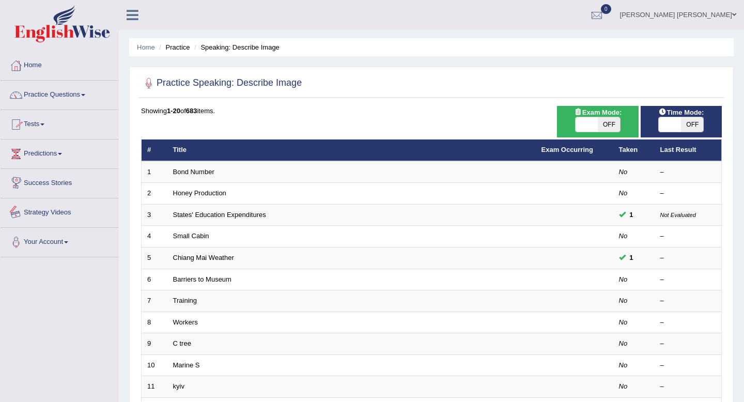
click at [52, 215] on link "Strategy Videos" at bounding box center [60, 211] width 118 height 26
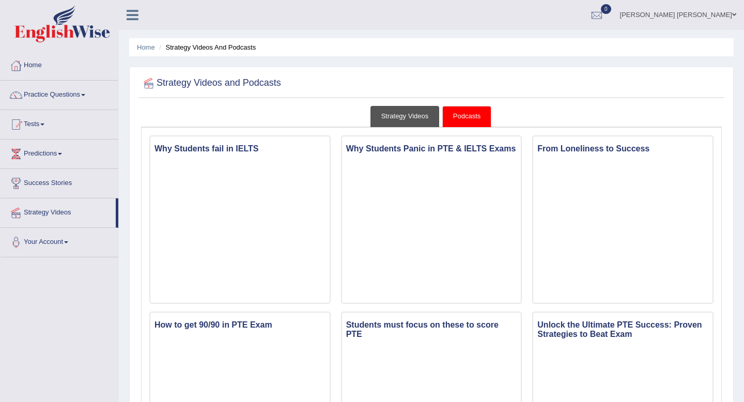
click at [398, 116] on link "Strategy Videos" at bounding box center [405, 116] width 69 height 21
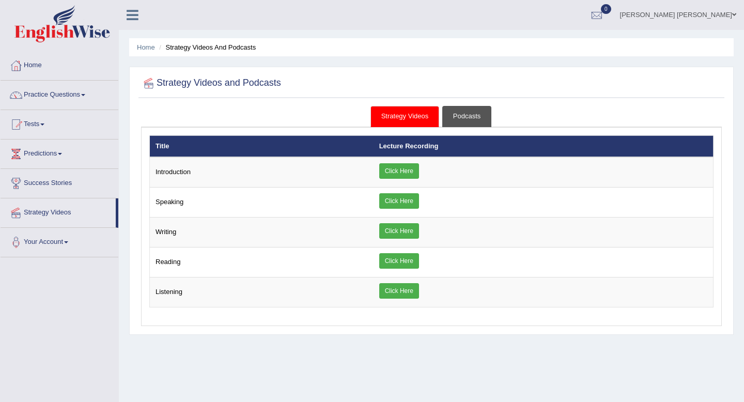
click at [467, 110] on link "Podcasts" at bounding box center [466, 116] width 49 height 21
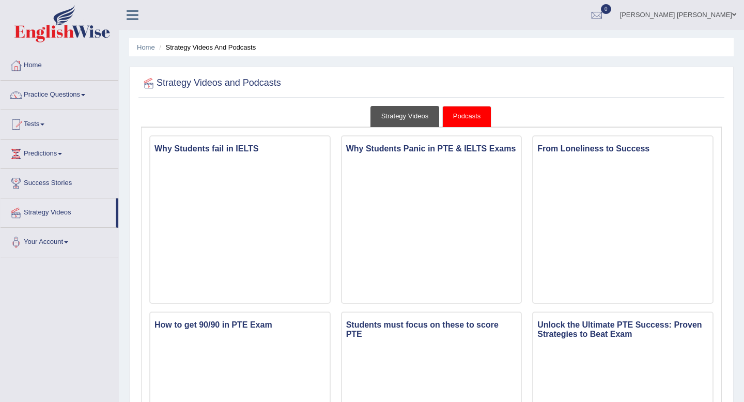
click at [390, 113] on link "Strategy Videos" at bounding box center [405, 116] width 69 height 21
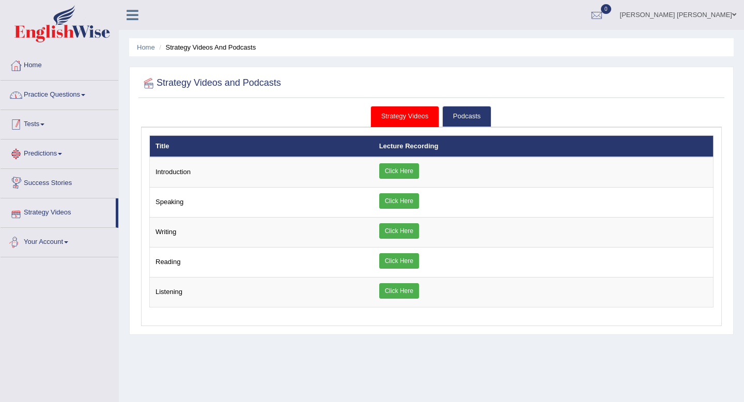
click at [59, 100] on link "Practice Questions" at bounding box center [60, 94] width 118 height 26
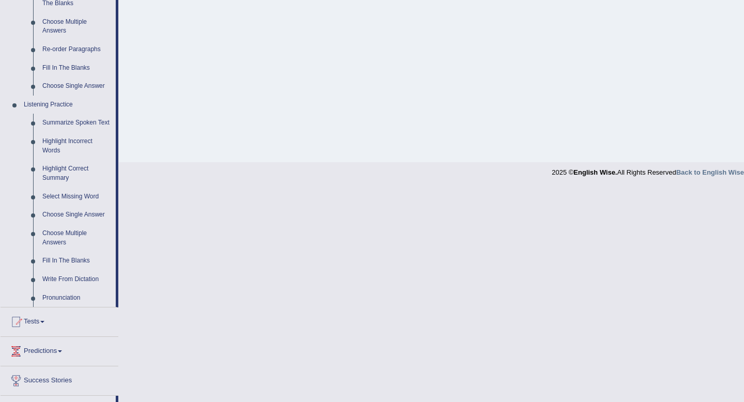
scroll to position [356, 0]
